Goal: Transaction & Acquisition: Purchase product/service

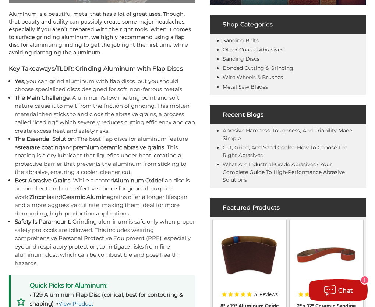
scroll to position [393, 0]
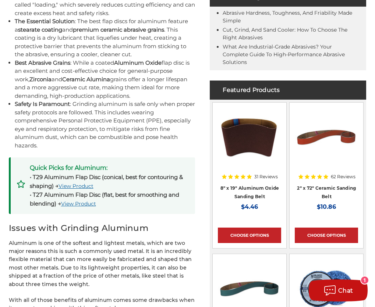
click at [79, 188] on link "View Product" at bounding box center [75, 186] width 35 height 7
